Goal: Find specific page/section: Find specific page/section

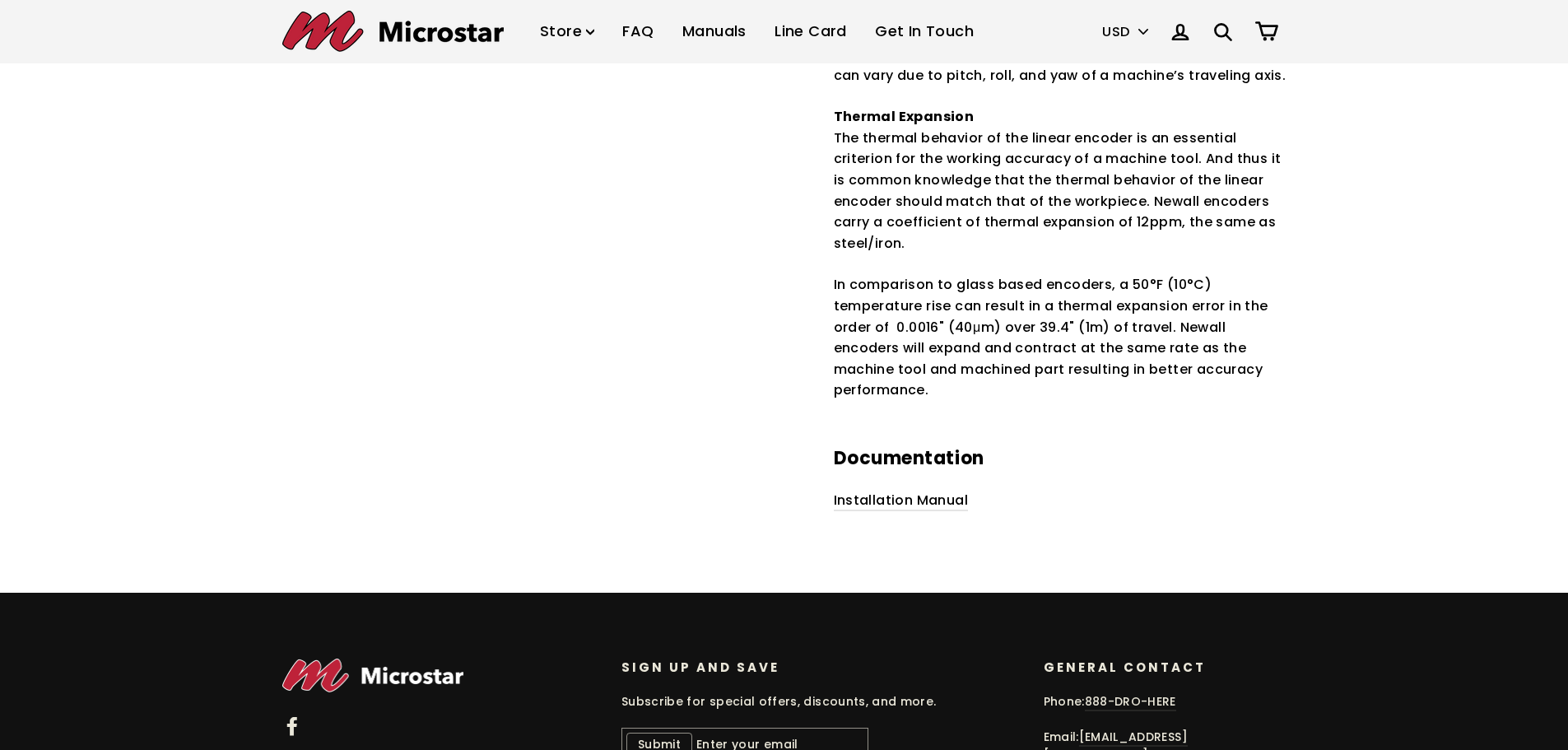
scroll to position [2305, 0]
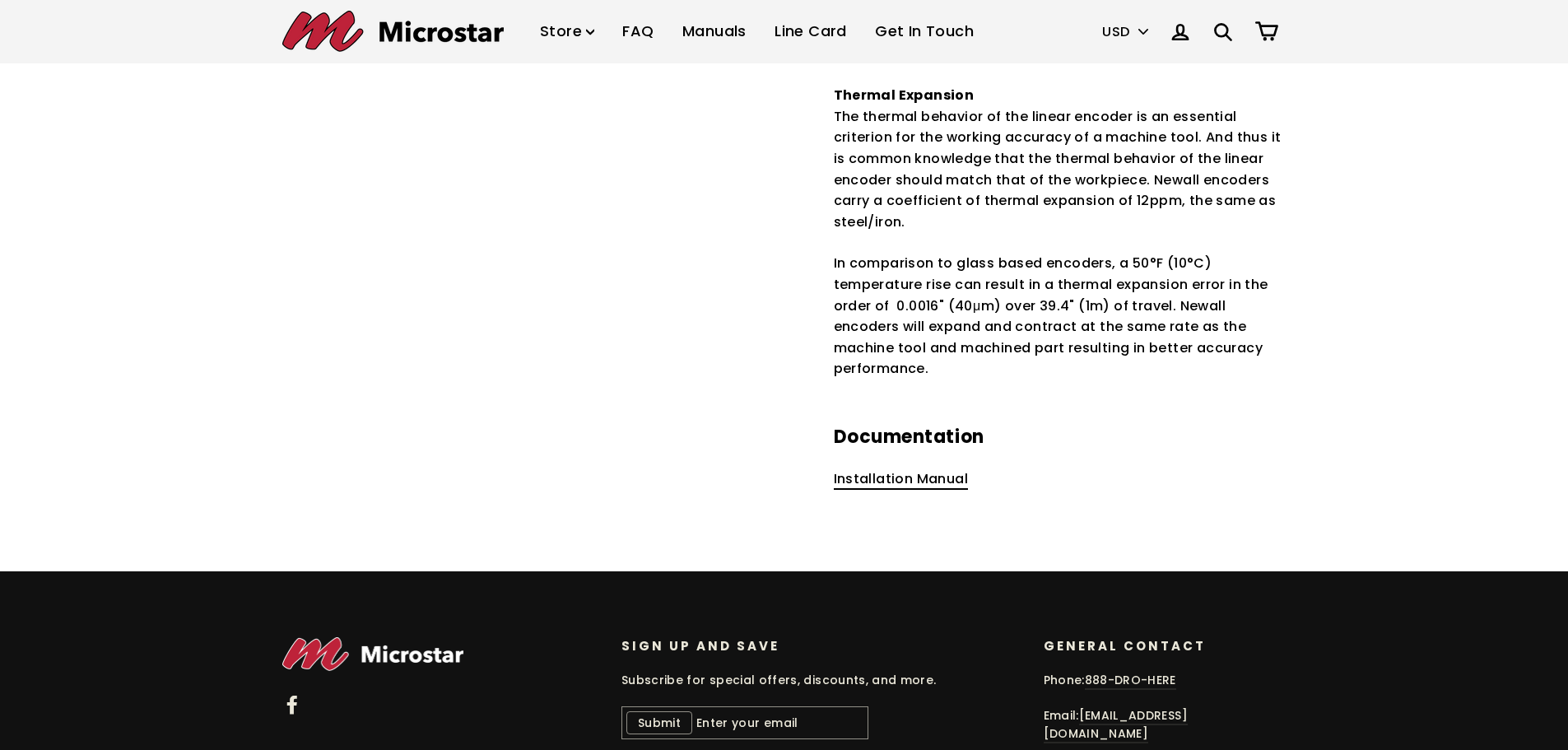
click at [938, 469] on link "Installation Manual" at bounding box center [901, 479] width 135 height 20
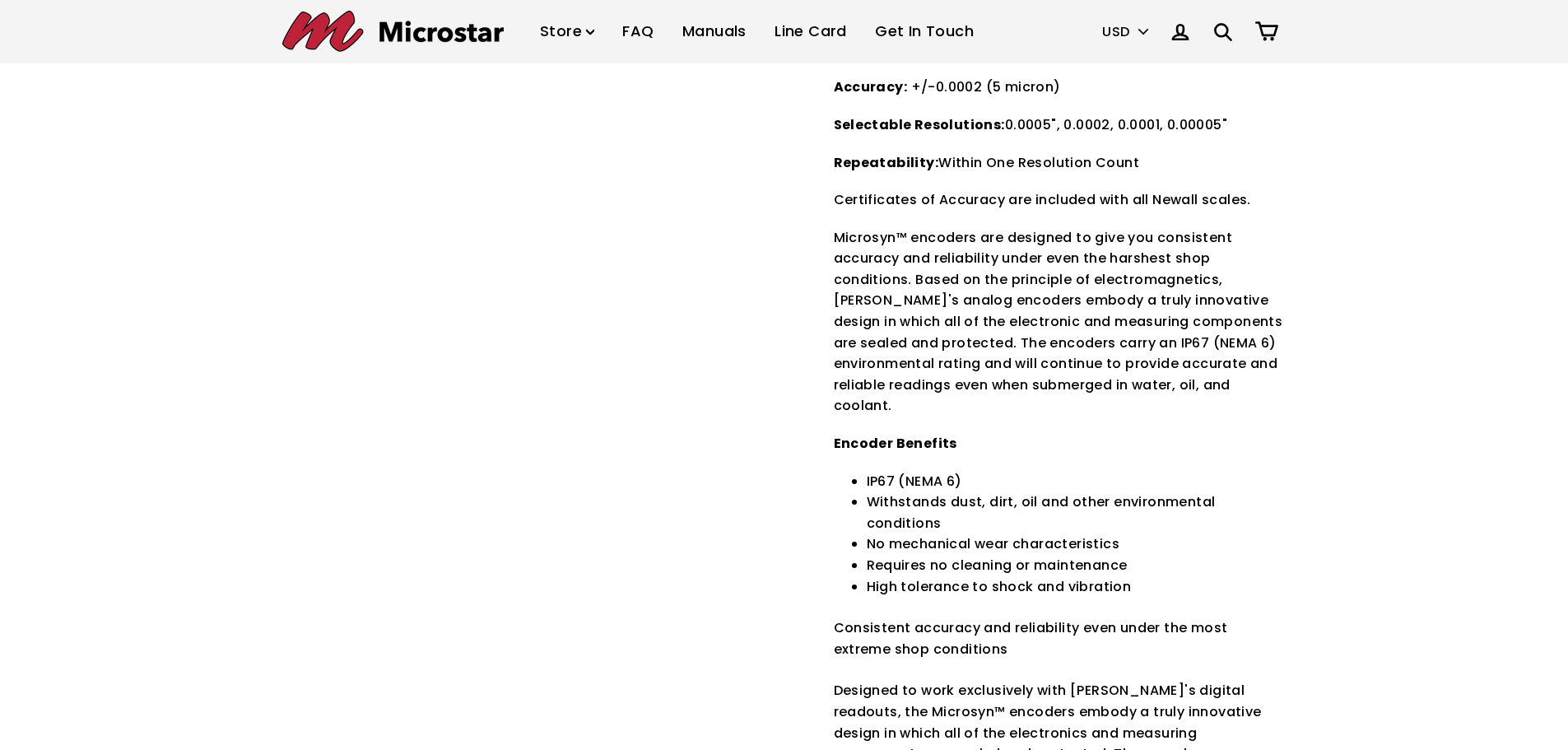
scroll to position [0, 0]
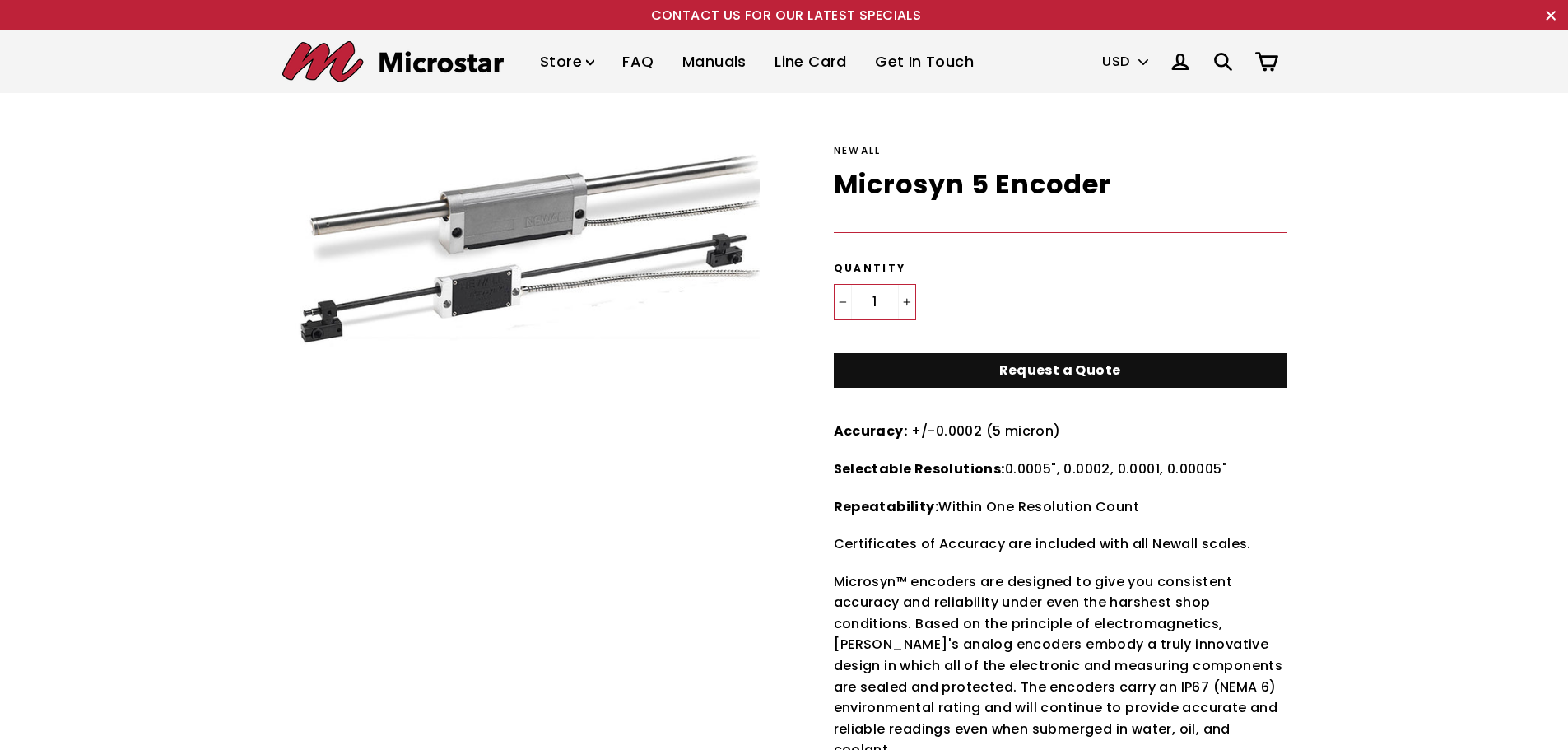
click at [916, 60] on link "Get In Touch" at bounding box center [924, 62] width 124 height 49
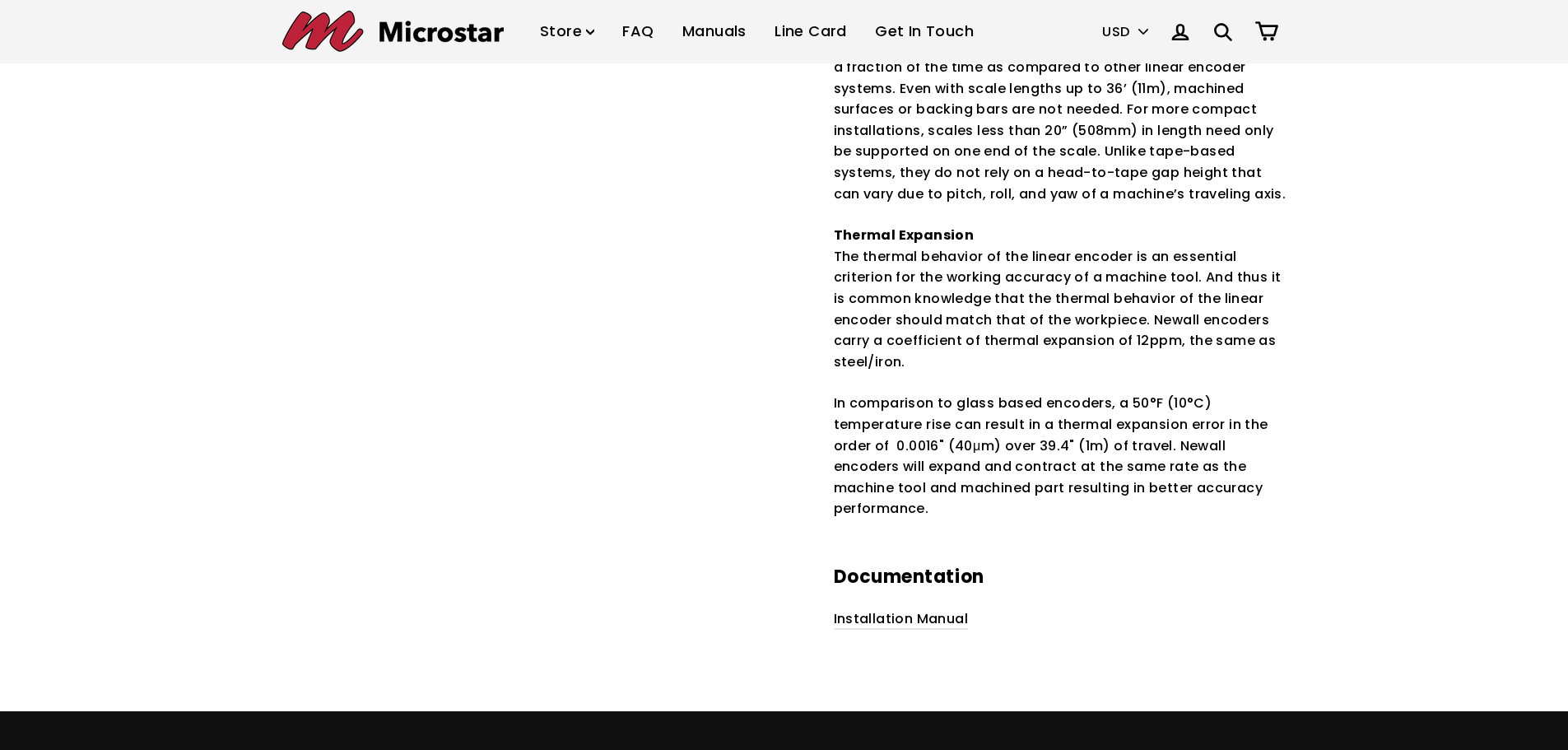
scroll to position [2223, 0]
